Goal: Complete application form: Complete application form

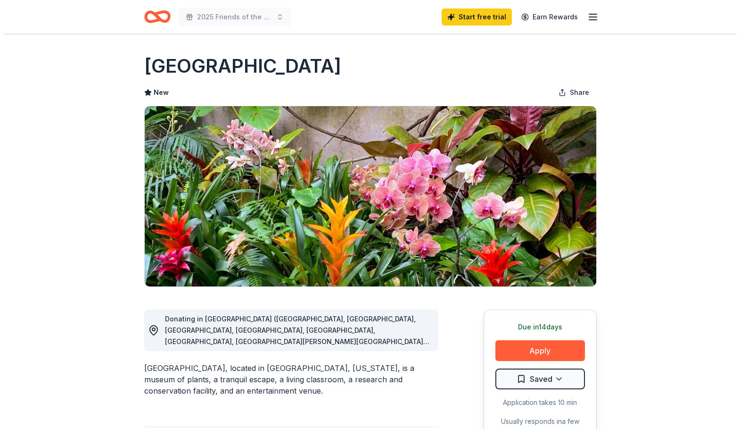
scroll to position [319, 0]
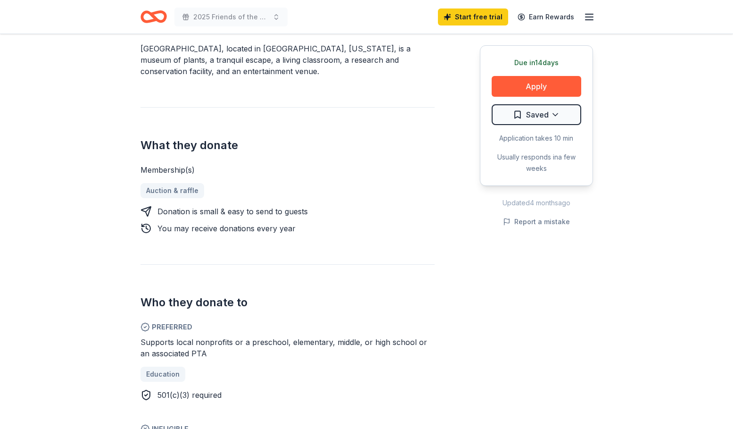
click at [666, 77] on div "Due [DATE] Share [GEOGRAPHIC_DATA] New Share Donating in [GEOGRAPHIC_DATA] ([GE…" at bounding box center [366, 367] width 733 height 1305
click at [542, 80] on button "Apply" at bounding box center [537, 86] width 90 height 21
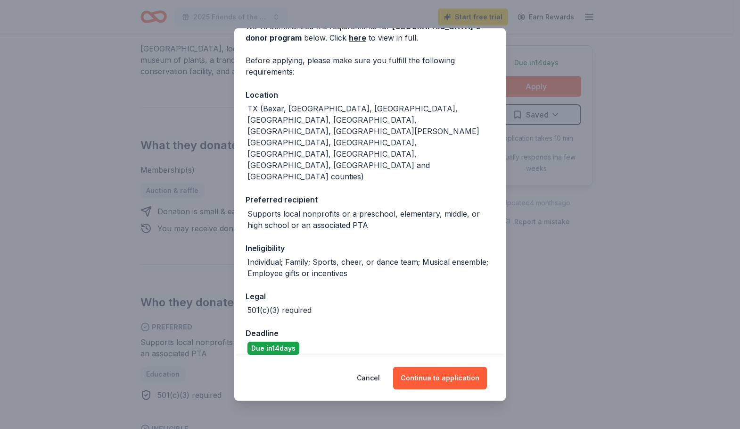
scroll to position [56, 0]
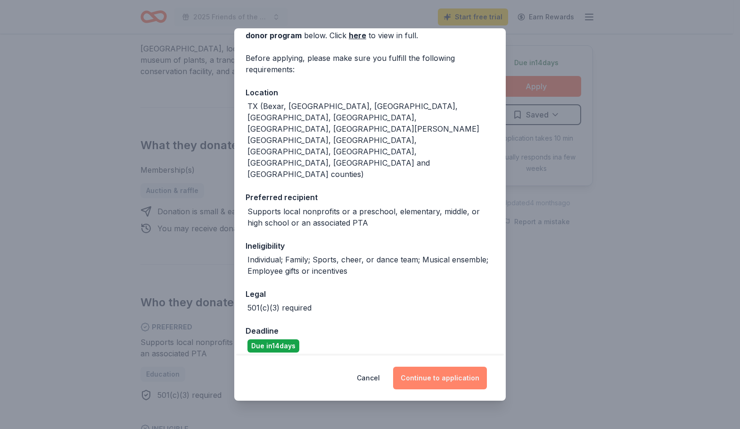
click at [440, 381] on button "Continue to application" at bounding box center [440, 377] width 94 height 23
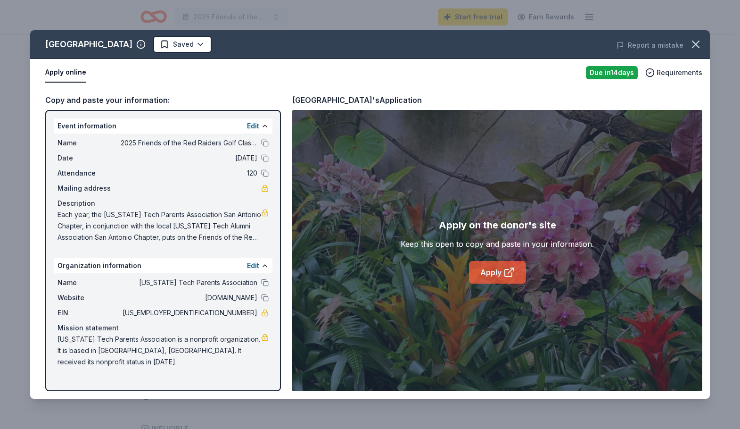
click at [492, 273] on link "Apply" at bounding box center [497, 272] width 57 height 23
click at [490, 274] on link "Apply" at bounding box center [497, 272] width 57 height 23
click at [506, 272] on icon at bounding box center [509, 271] width 11 height 11
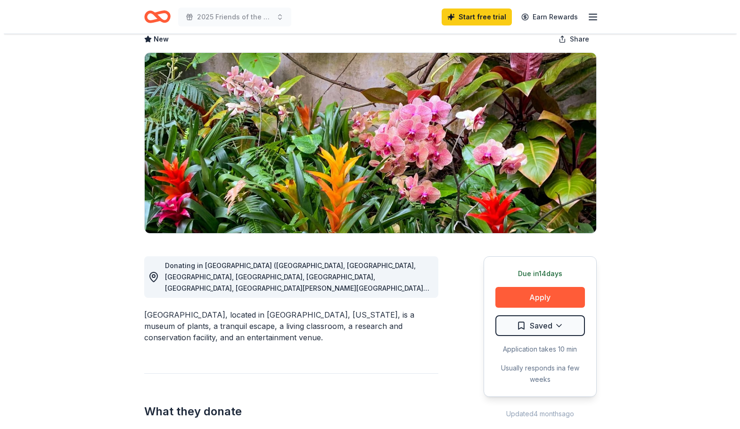
scroll to position [53, 0]
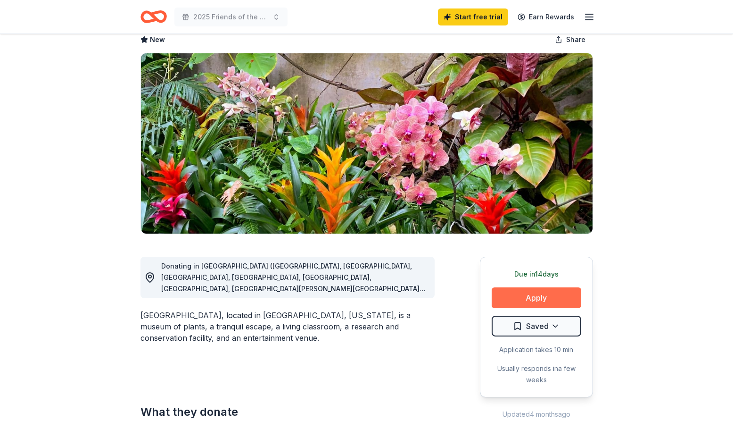
click at [538, 296] on button "Apply" at bounding box center [537, 297] width 90 height 21
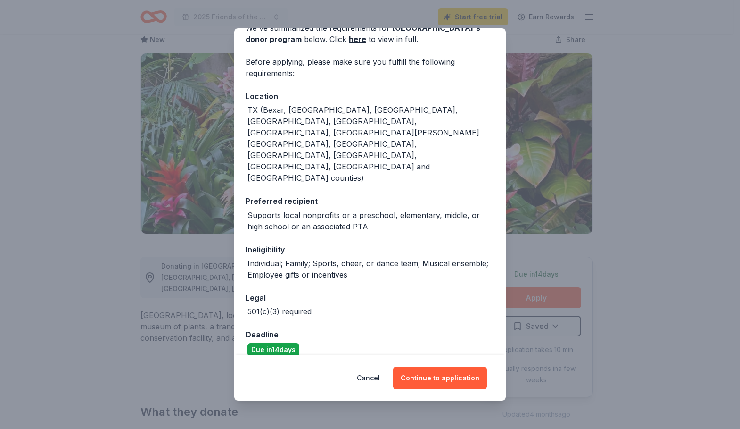
scroll to position [56, 0]
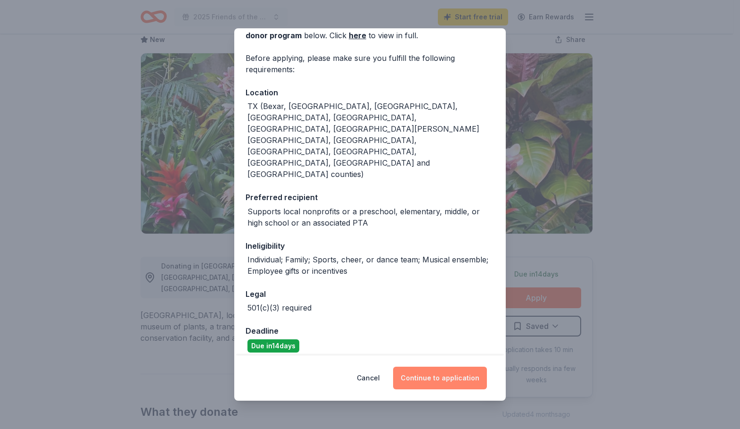
click at [425, 376] on button "Continue to application" at bounding box center [440, 377] width 94 height 23
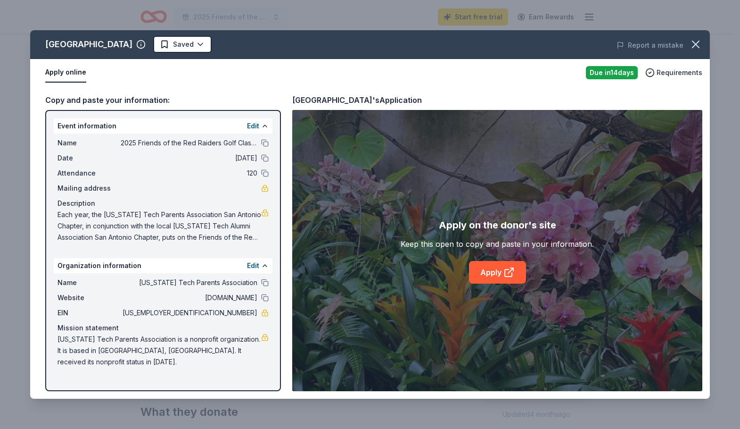
click at [70, 79] on button "Apply online" at bounding box center [65, 73] width 41 height 20
click at [245, 47] on div "San Antonio Botanical Garden Saved" at bounding box center [234, 44] width 408 height 17
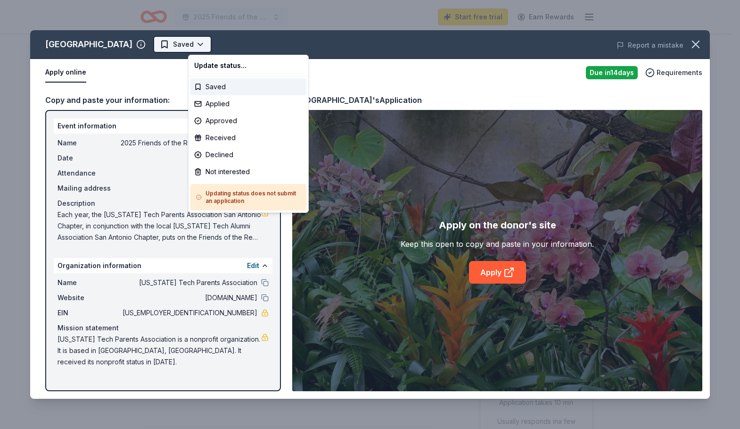
scroll to position [0, 0]
click at [241, 49] on html "2025 Friends of the Red Raiders Golf Classic Start free trial Earn Rewards Due …" at bounding box center [370, 214] width 740 height 429
click at [347, 66] on html "2025 Friends of the Red Raiders Golf Classic Start free trial Earn Rewards Due …" at bounding box center [370, 214] width 740 height 429
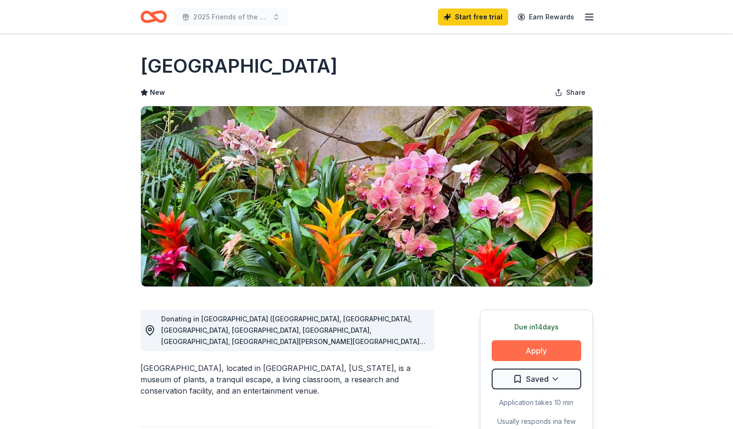
click at [528, 350] on button "Apply" at bounding box center [537, 350] width 90 height 21
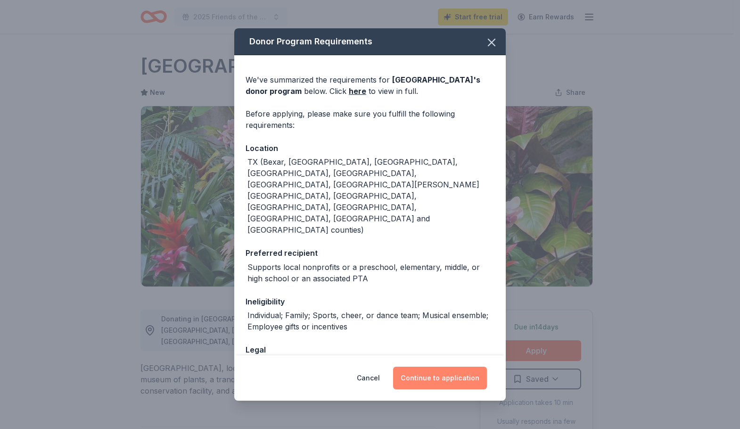
click at [458, 382] on button "Continue to application" at bounding box center [440, 377] width 94 height 23
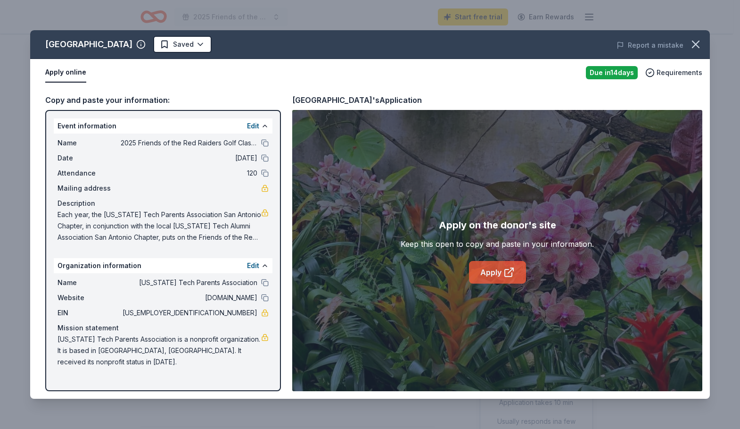
click at [501, 274] on link "Apply" at bounding box center [497, 272] width 57 height 23
